Goal: Task Accomplishment & Management: Manage account settings

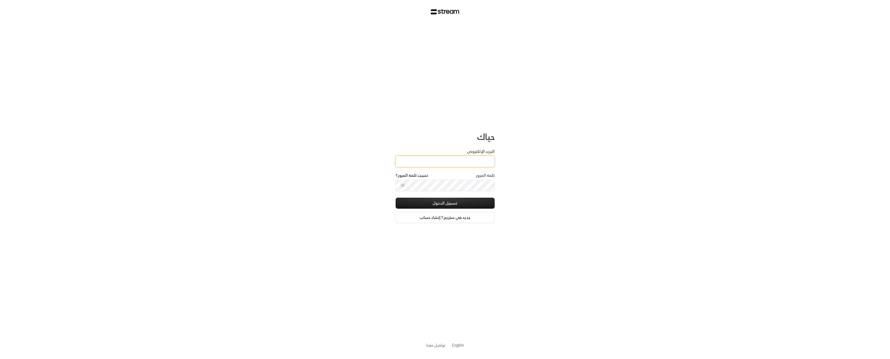
type input "[EMAIL_ADDRESS][DOMAIN_NAME]"
click at [456, 204] on button "تسجيل الدخول" at bounding box center [445, 203] width 99 height 11
type input "4"
type input "0"
type input "5"
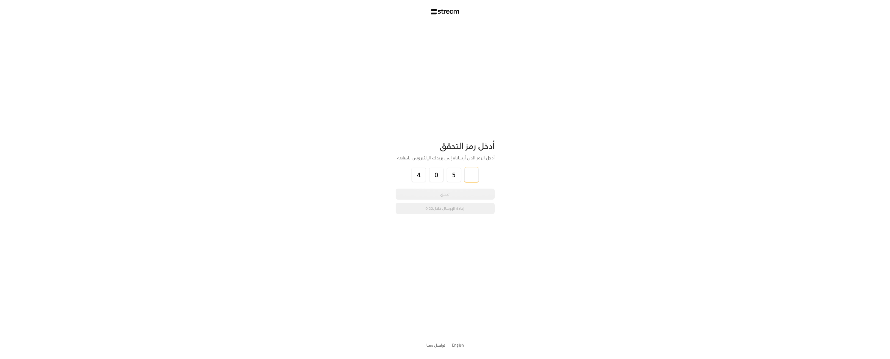
type input "7"
click at [452, 220] on button "إعادة الإرسال" at bounding box center [445, 219] width 99 height 11
type input "0"
type input "3"
type input "0"
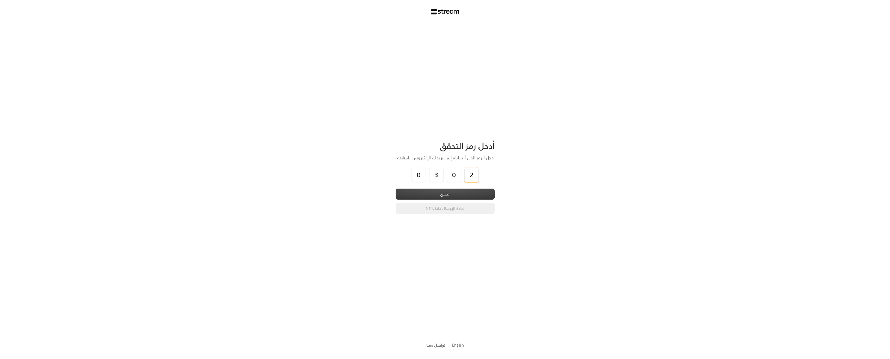
type input "2"
click at [426, 190] on button "تحقق" at bounding box center [445, 193] width 99 height 11
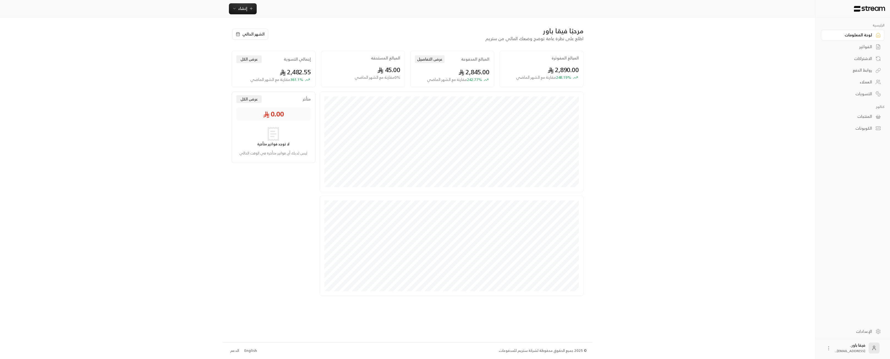
click at [872, 81] on div "العملاء" at bounding box center [850, 82] width 44 height 6
